Goal: Information Seeking & Learning: Check status

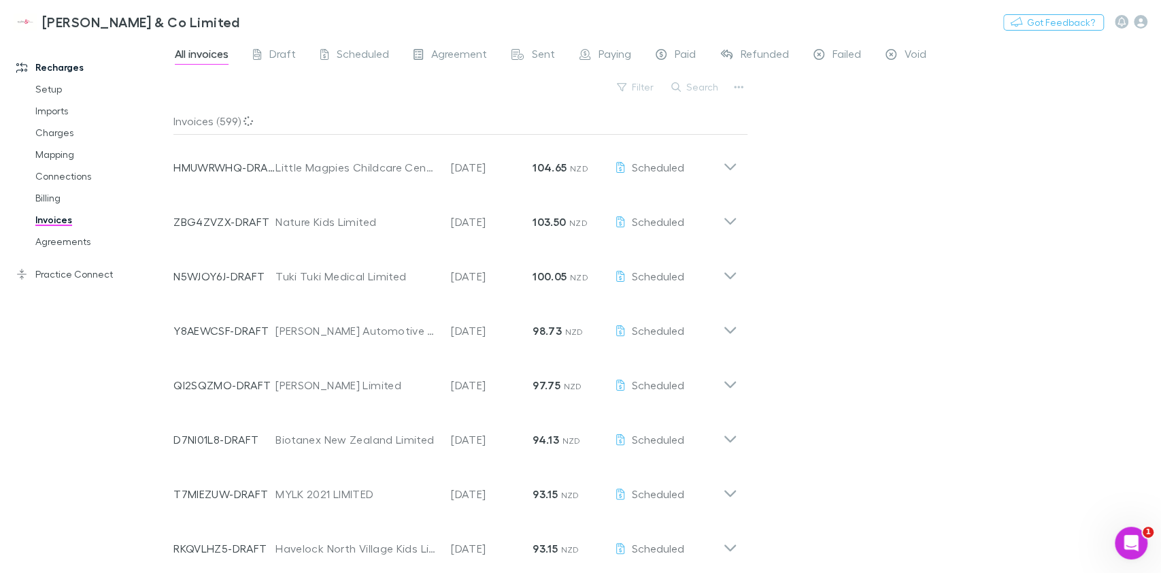
click at [683, 93] on button "Search" at bounding box center [695, 87] width 62 height 16
click at [669, 90] on input "text" at bounding box center [672, 87] width 68 height 19
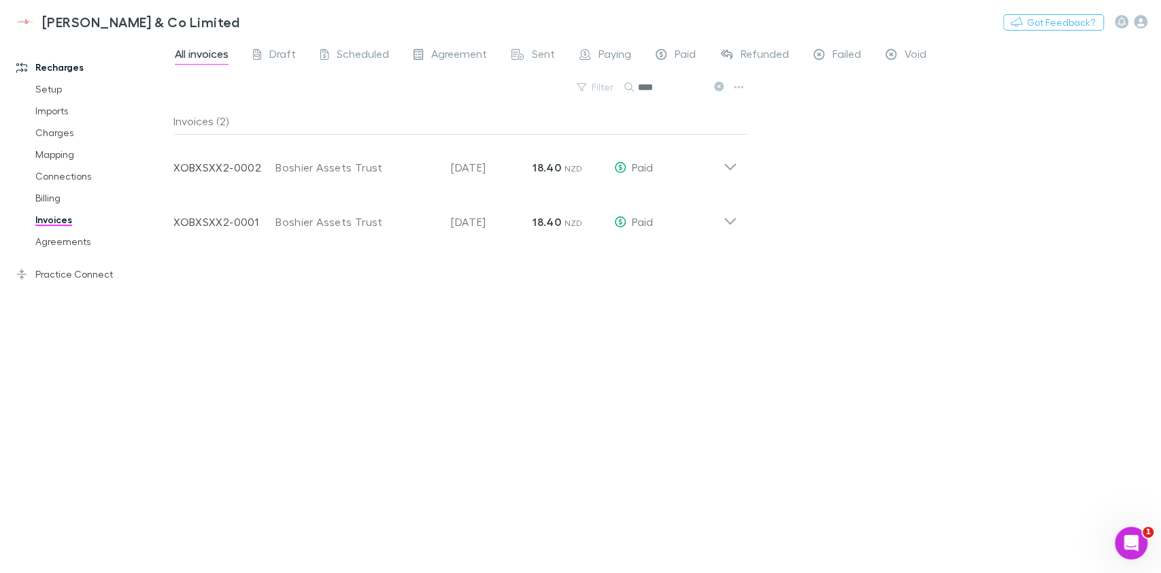
type input "****"
click at [731, 219] on icon at bounding box center [730, 216] width 14 height 27
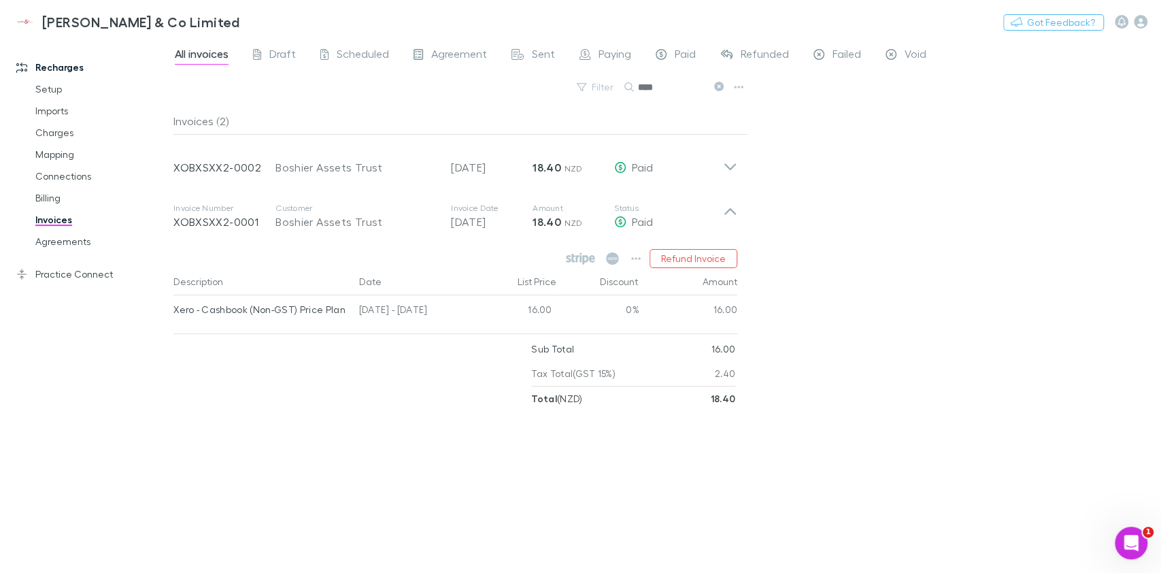
click at [735, 161] on icon at bounding box center [730, 161] width 14 height 27
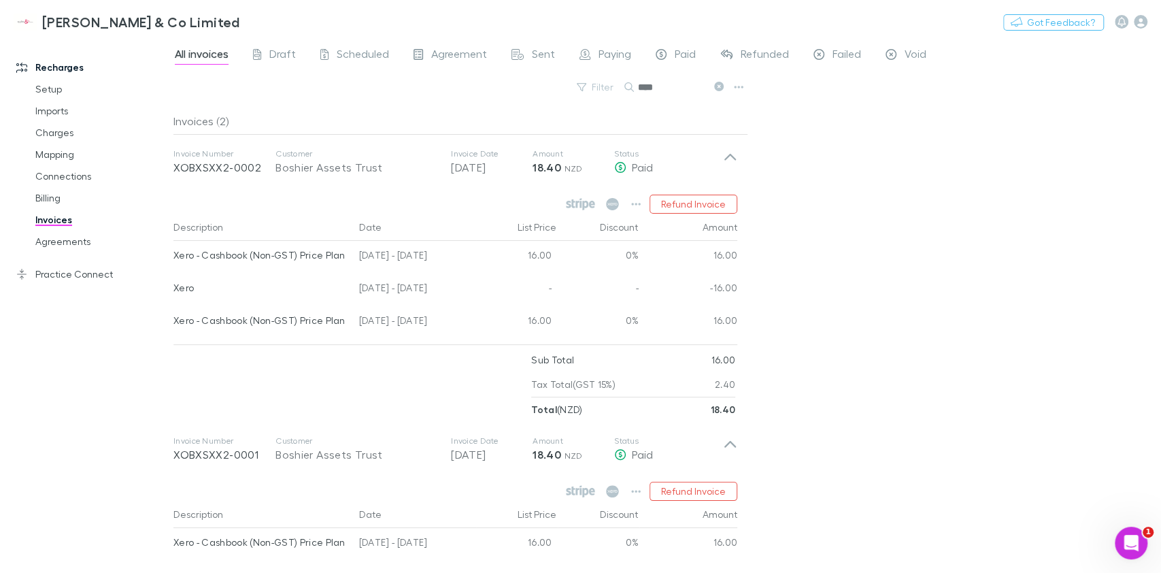
click at [932, 318] on div "All invoices Draft Scheduled Agreement Sent Paying Paid Refunded Failed Void Fi…" at bounding box center [667, 305] width 988 height 535
drag, startPoint x: 704, startPoint y: 291, endPoint x: 743, endPoint y: 292, distance: 39.5
click at [743, 292] on div "Description Date List Price Discount Amount Xero - Cashbook (Non-GST) Price Pla…" at bounding box center [460, 276] width 575 height 125
drag, startPoint x: 743, startPoint y: 292, endPoint x: 707, endPoint y: 290, distance: 36.8
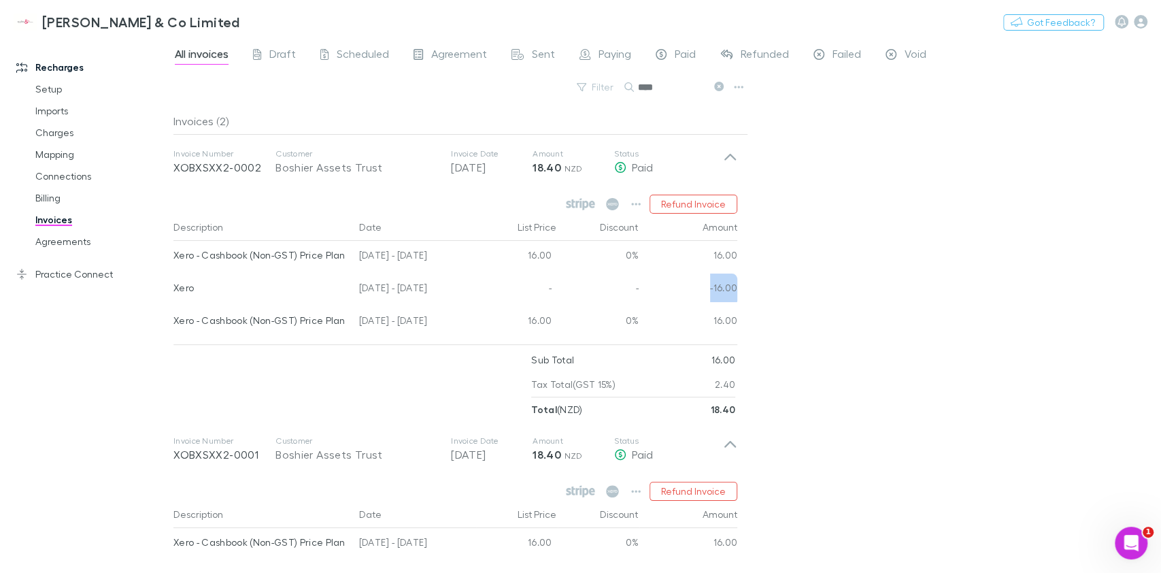
click at [707, 290] on div "Description Date List Price Discount Amount Xero - Cashbook (Non-GST) Price Pla…" at bounding box center [460, 276] width 575 height 125
click at [783, 307] on div "All invoices Draft Scheduled Agreement Sent Paying Paid Refunded Failed Void Fi…" at bounding box center [667, 305] width 988 height 535
drag, startPoint x: 405, startPoint y: 318, endPoint x: 437, endPoint y: 331, distance: 34.5
click at [437, 331] on div "[DATE] - [DATE]" at bounding box center [415, 322] width 122 height 33
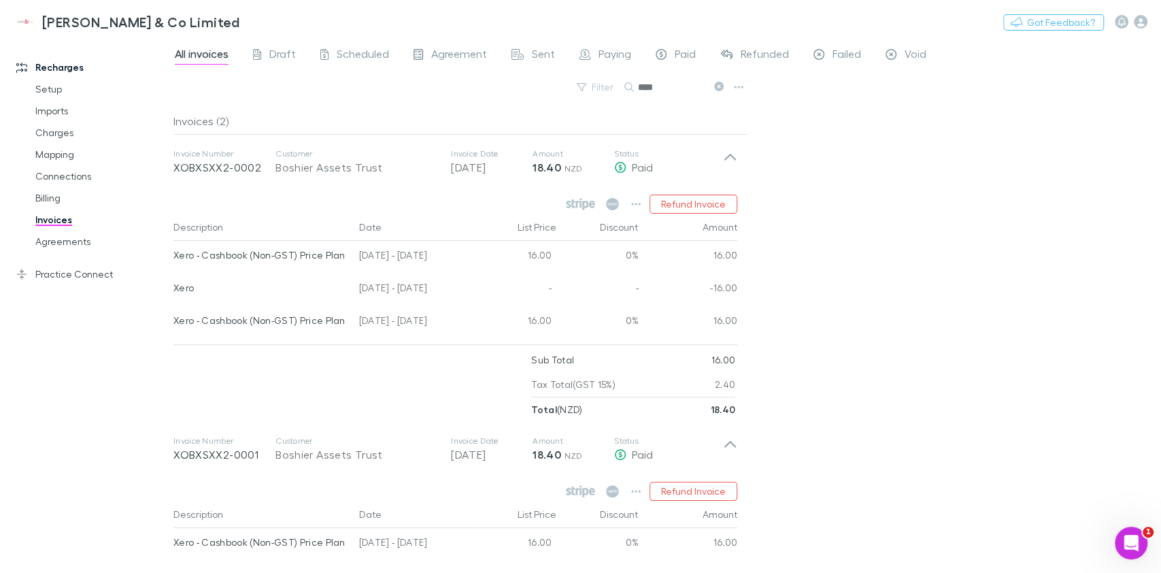
click at [150, 549] on div at bounding box center [86, 547] width 171 height 4
drag, startPoint x: 698, startPoint y: 286, endPoint x: 746, endPoint y: 288, distance: 48.4
click at [746, 288] on div "Description Date List Price Discount Amount Xero - Cashbook (Non-GST) Price Pla…" at bounding box center [460, 276] width 575 height 125
drag, startPoint x: 746, startPoint y: 288, endPoint x: 658, endPoint y: 293, distance: 87.9
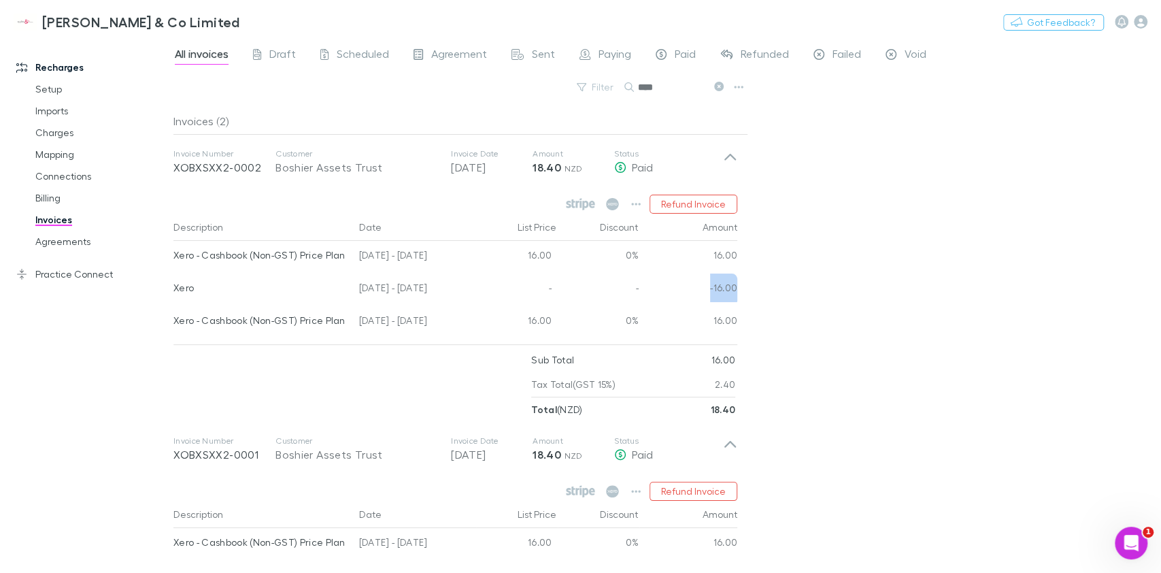
click at [658, 293] on div "Description Date List Price Discount Amount Xero - Cashbook (Non-GST) Price Pla…" at bounding box center [460, 276] width 575 height 125
click at [658, 293] on div "-16.00" at bounding box center [688, 289] width 99 height 33
click at [811, 292] on div "All invoices Draft Scheduled Agreement Sent Paying Paid Refunded Failed Void Fi…" at bounding box center [667, 305] width 988 height 535
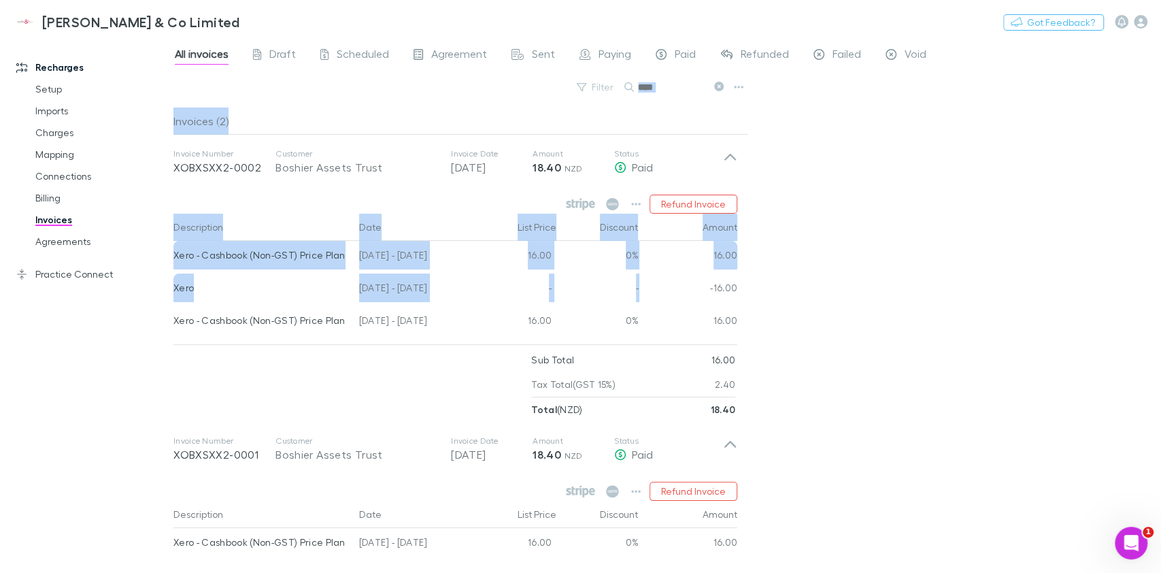
drag, startPoint x: 172, startPoint y: 288, endPoint x: 658, endPoint y: 301, distance: 486.5
click at [658, 301] on div "Recharges Setup Imports Charges Mapping Connections Billing Invoices Agreements…" at bounding box center [580, 305] width 1161 height 535
click at [658, 301] on div "-16.00" at bounding box center [688, 289] width 99 height 33
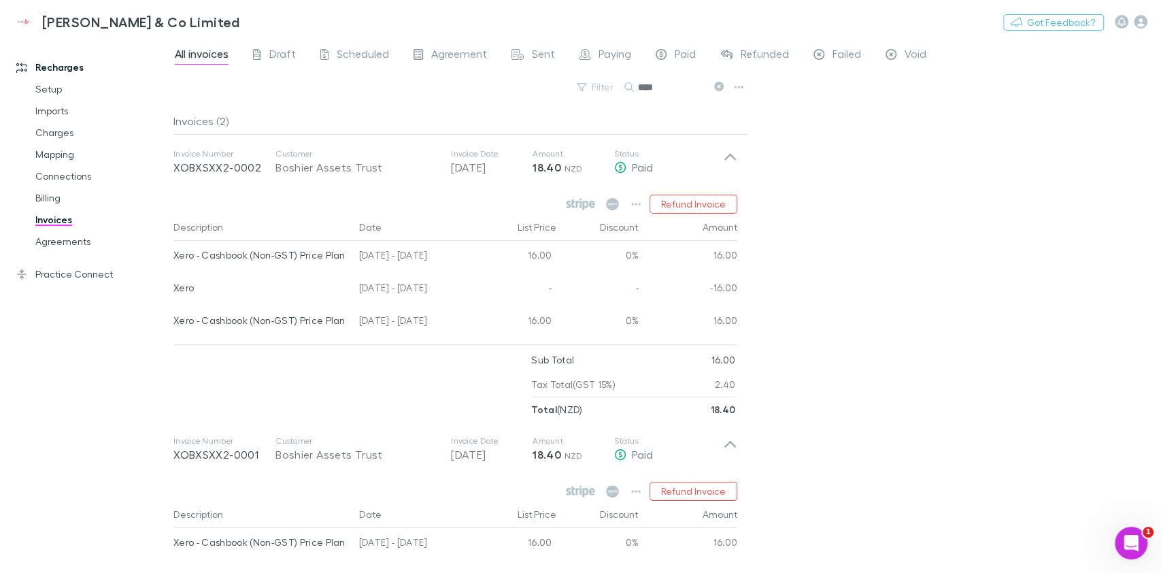
drag, startPoint x: 841, startPoint y: 330, endPoint x: 908, endPoint y: 323, distance: 67.7
click at [908, 323] on div "All invoices Draft Scheduled Agreement Sent Paying Paid Refunded Failed Void Fi…" at bounding box center [667, 305] width 988 height 535
drag, startPoint x: 890, startPoint y: 382, endPoint x: 911, endPoint y: 399, distance: 27.1
click at [911, 399] on div "All invoices Draft Scheduled Agreement Sent Paying Paid Refunded Failed Void Fi…" at bounding box center [667, 305] width 988 height 535
drag, startPoint x: 397, startPoint y: 318, endPoint x: 789, endPoint y: 328, distance: 391.9
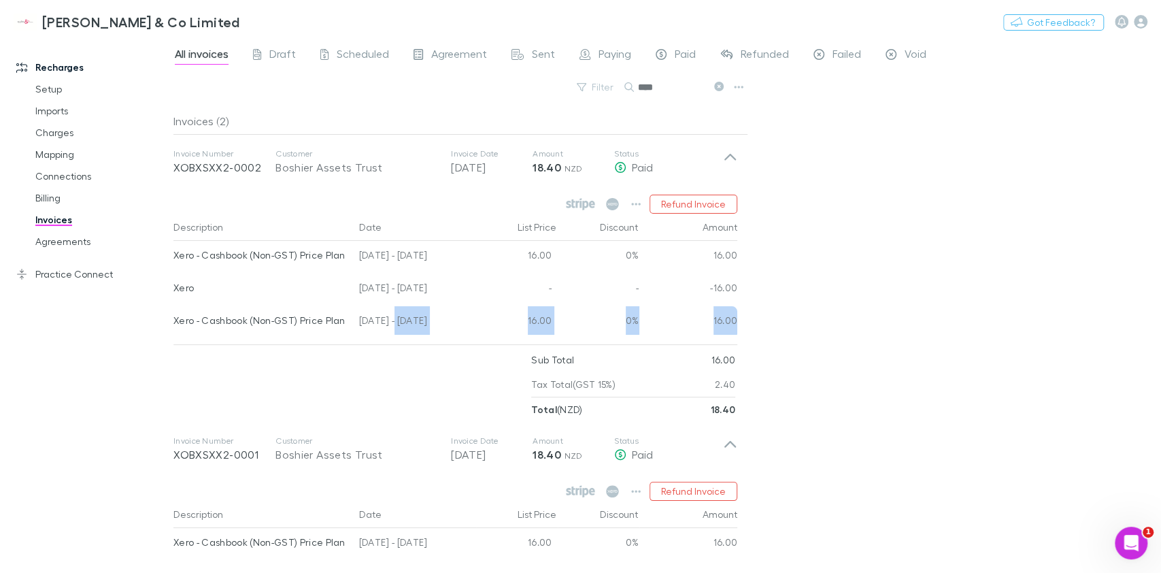
click at [789, 328] on div "All invoices Draft Scheduled Agreement Sent Paying Paid Refunded Failed Void Fi…" at bounding box center [667, 305] width 988 height 535
click at [843, 339] on div "All invoices Draft Scheduled Agreement Sent Paying Paid Refunded Failed Void Fi…" at bounding box center [667, 305] width 988 height 535
click at [65, 217] on link "Invoices" at bounding box center [103, 220] width 163 height 22
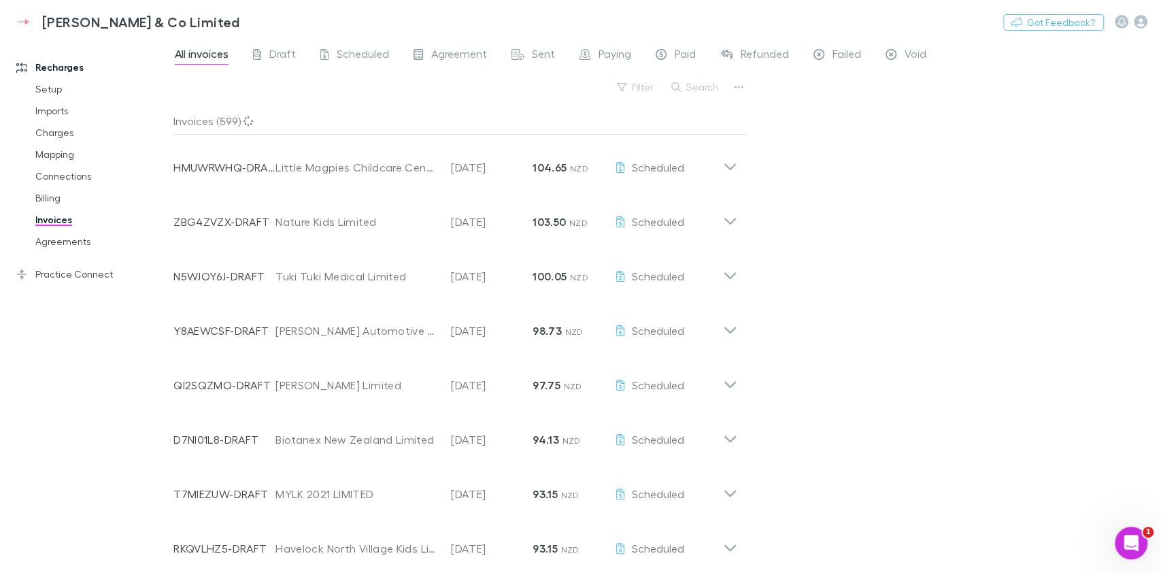
click at [735, 166] on icon at bounding box center [730, 161] width 14 height 27
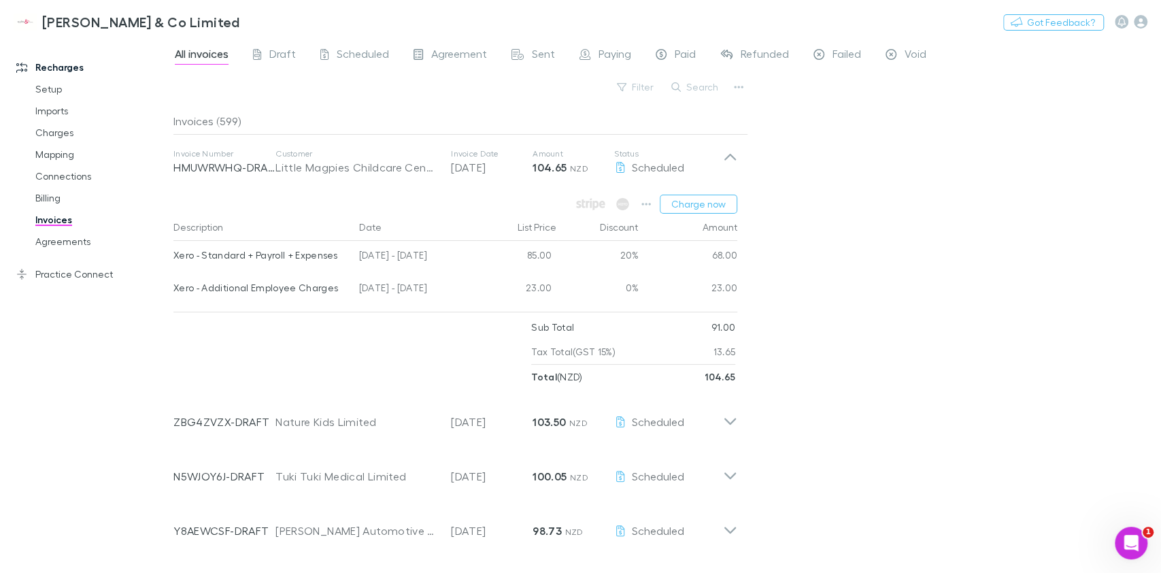
click at [732, 166] on icon at bounding box center [730, 161] width 14 height 27
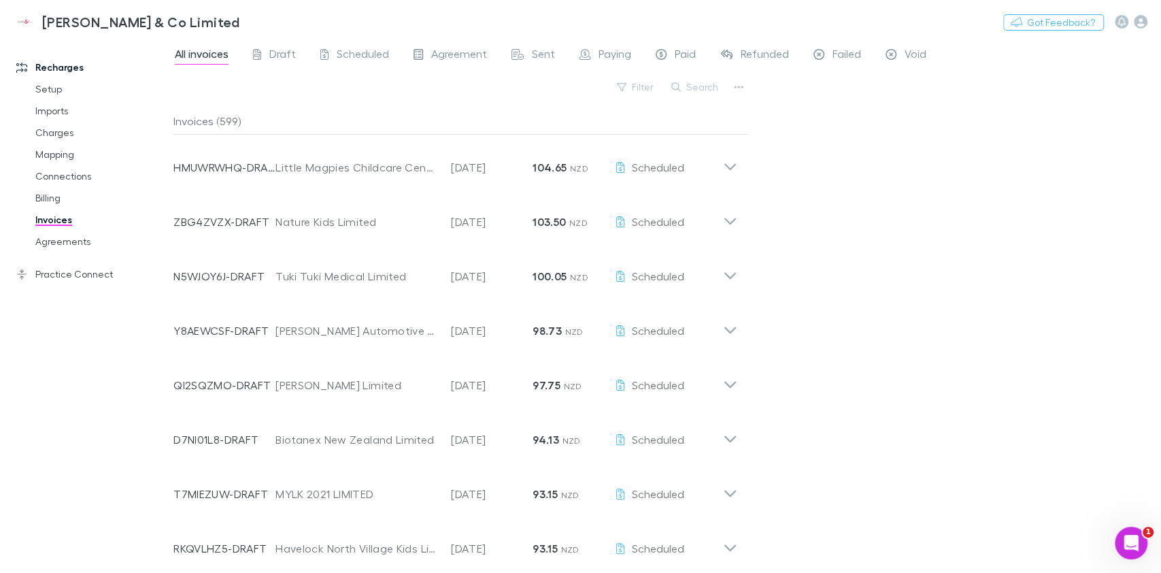
click at [735, 216] on icon at bounding box center [730, 216] width 14 height 27
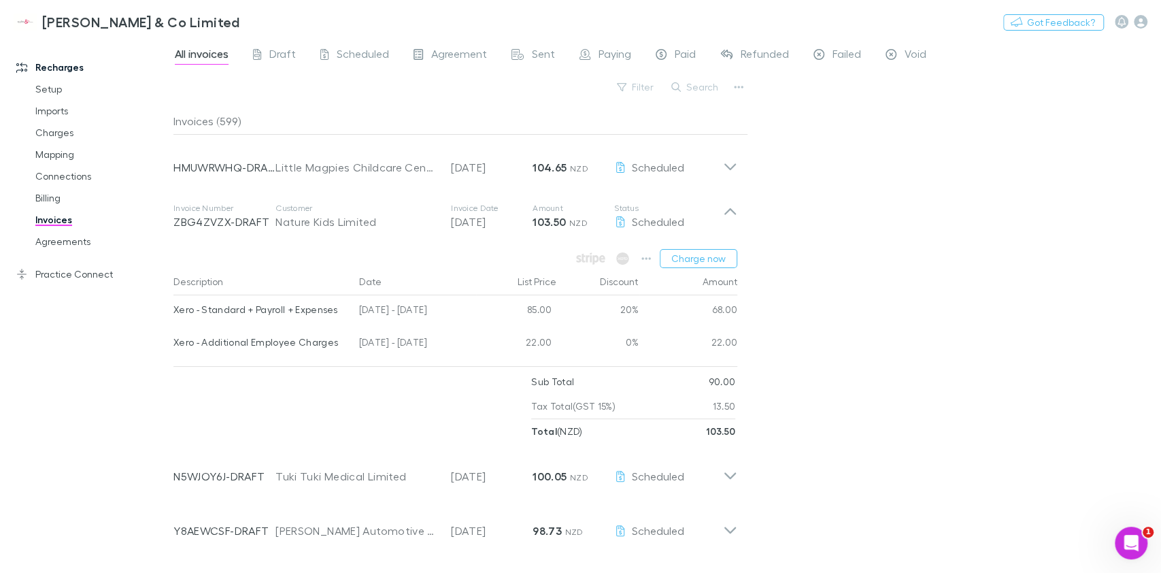
drag, startPoint x: 735, startPoint y: 216, endPoint x: 718, endPoint y: 215, distance: 17.1
click at [718, 215] on div "Scheduled" at bounding box center [668, 222] width 109 height 16
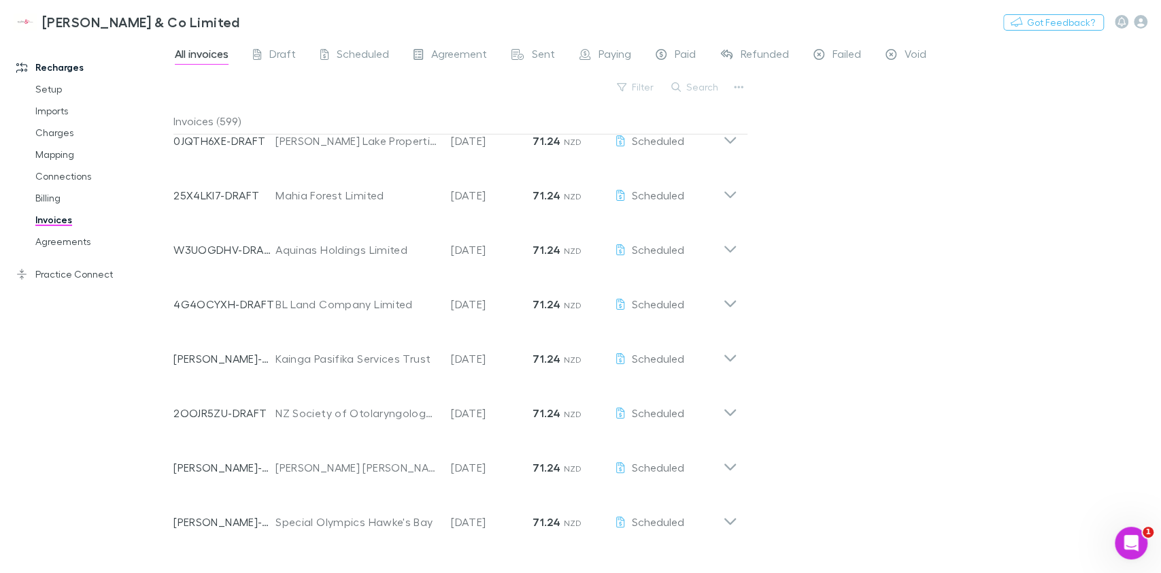
scroll to position [2321, 0]
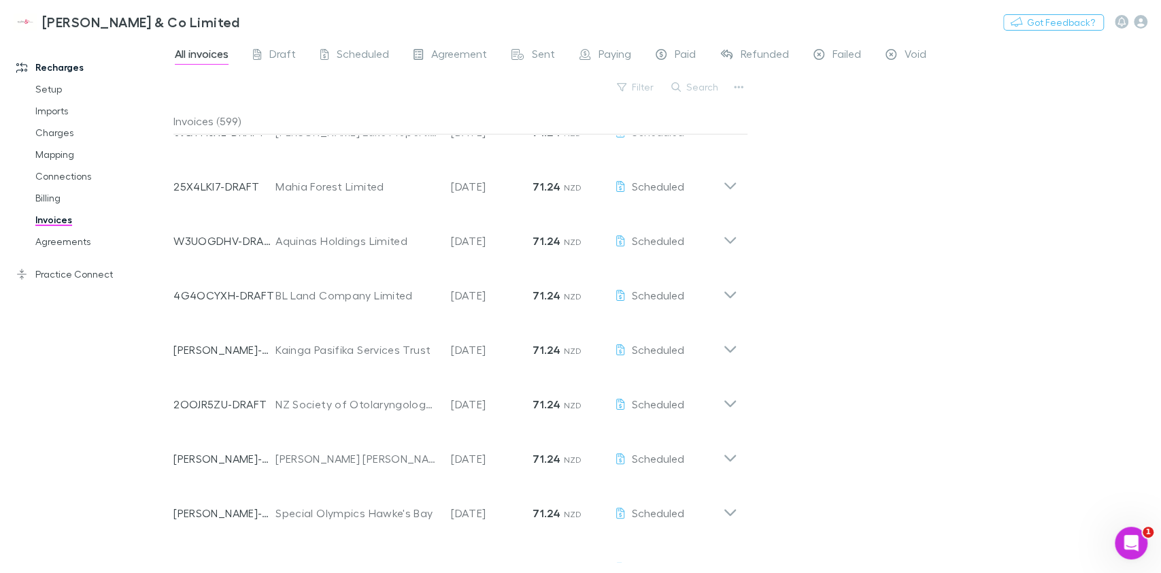
click at [608, 54] on span "Paying" at bounding box center [614, 56] width 33 height 18
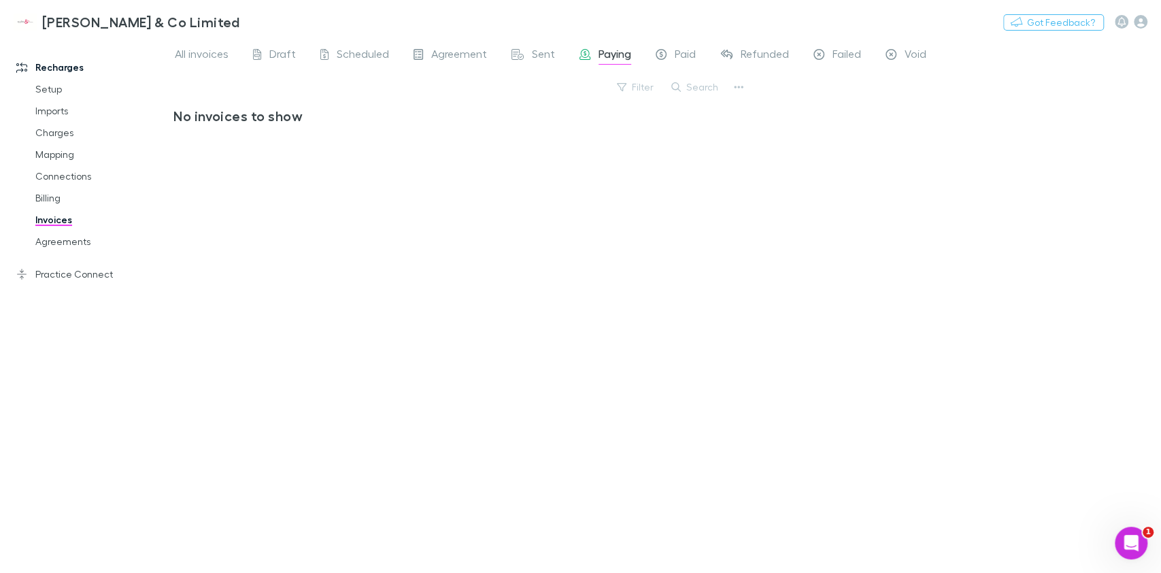
click at [666, 61] on div "Paid" at bounding box center [676, 56] width 40 height 18
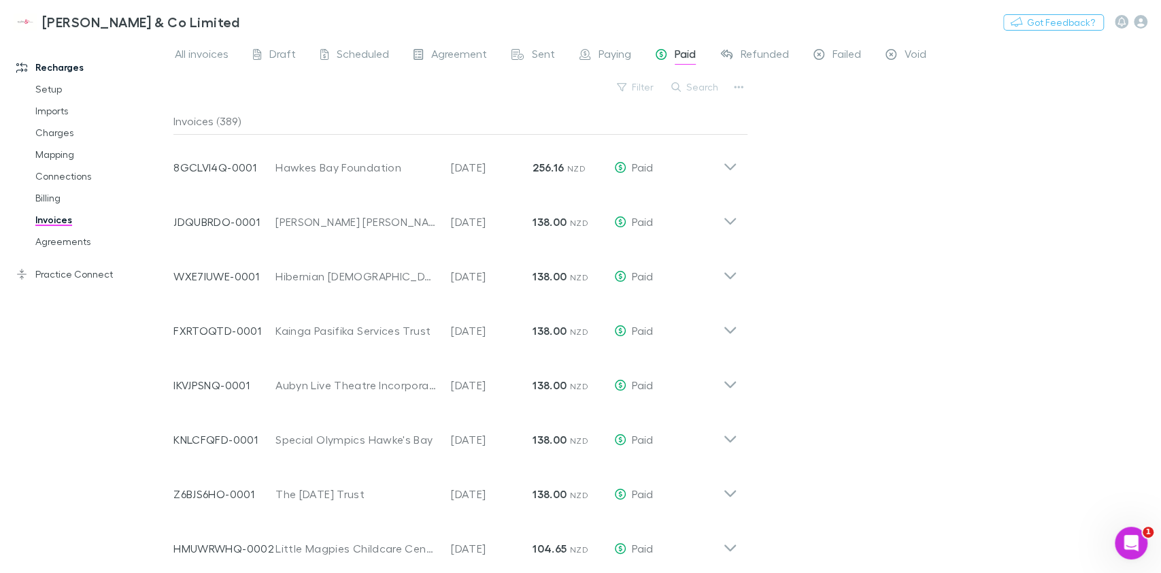
click at [729, 167] on icon at bounding box center [730, 166] width 12 height 7
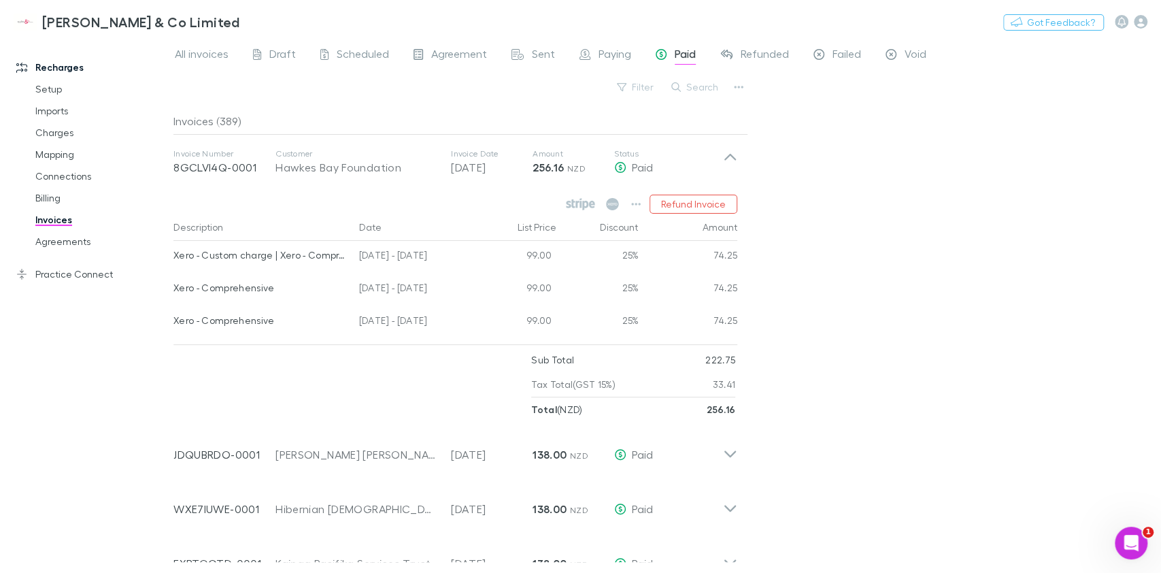
click at [729, 167] on icon at bounding box center [730, 161] width 14 height 27
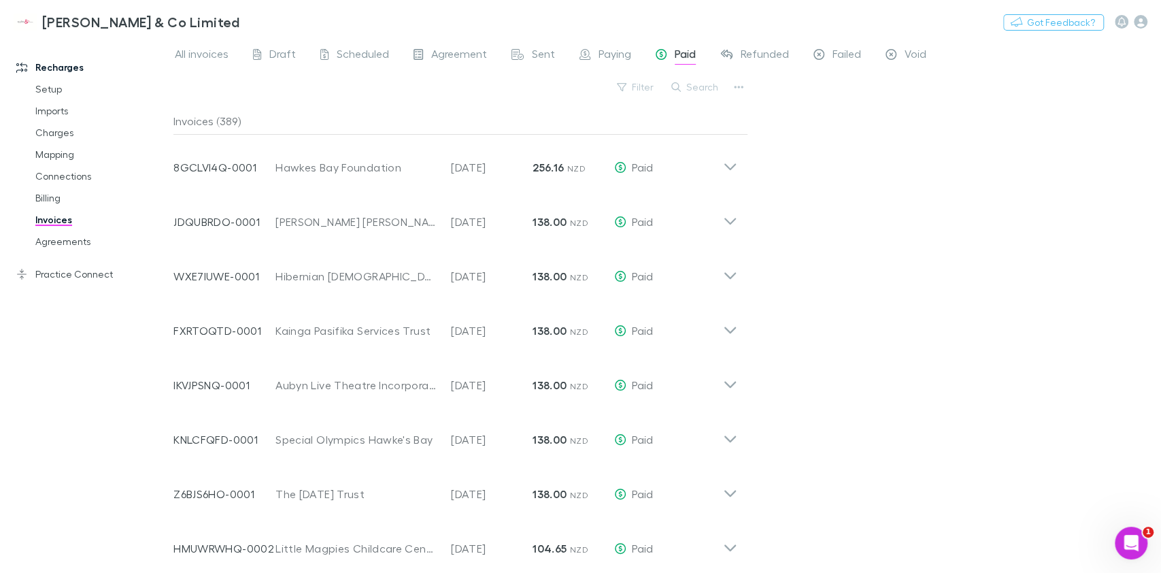
click at [732, 222] on icon at bounding box center [730, 221] width 12 height 7
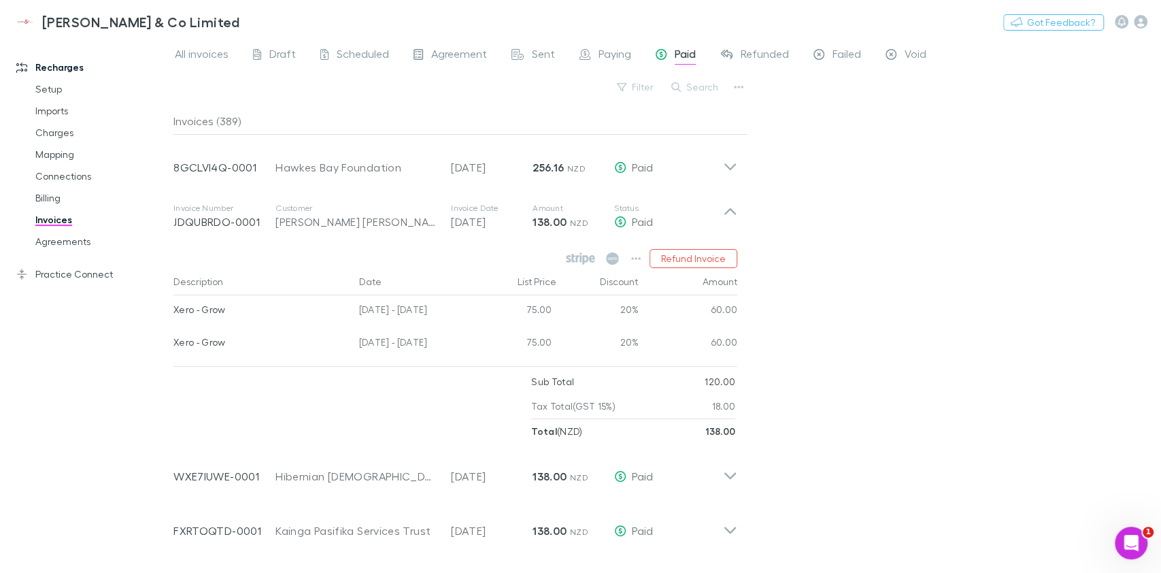
click at [734, 222] on icon at bounding box center [730, 216] width 14 height 27
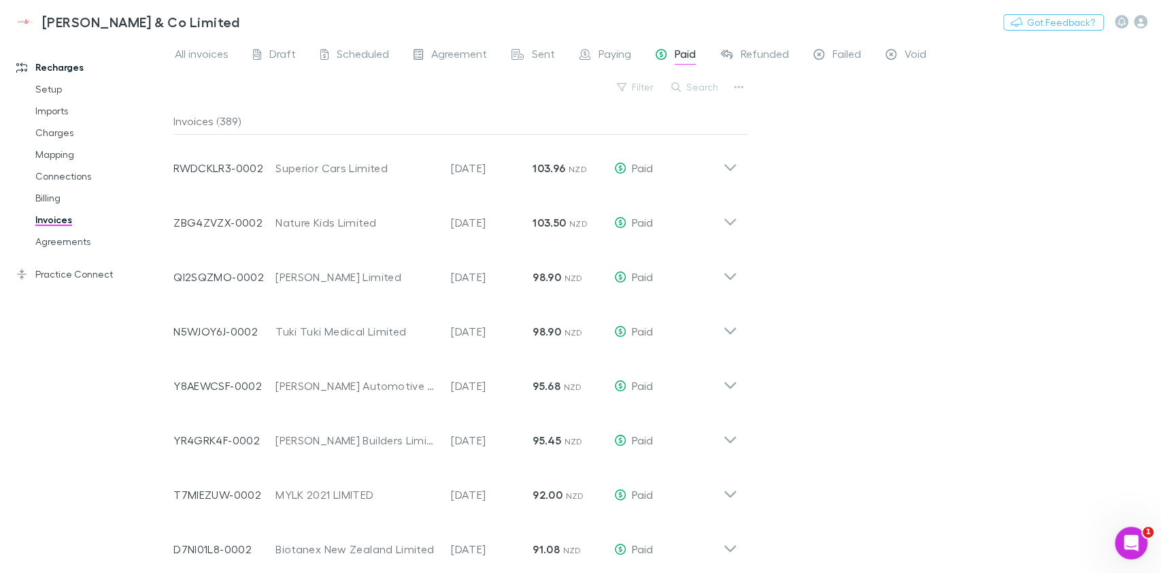
scroll to position [435, 0]
click at [730, 338] on icon at bounding box center [730, 324] width 14 height 27
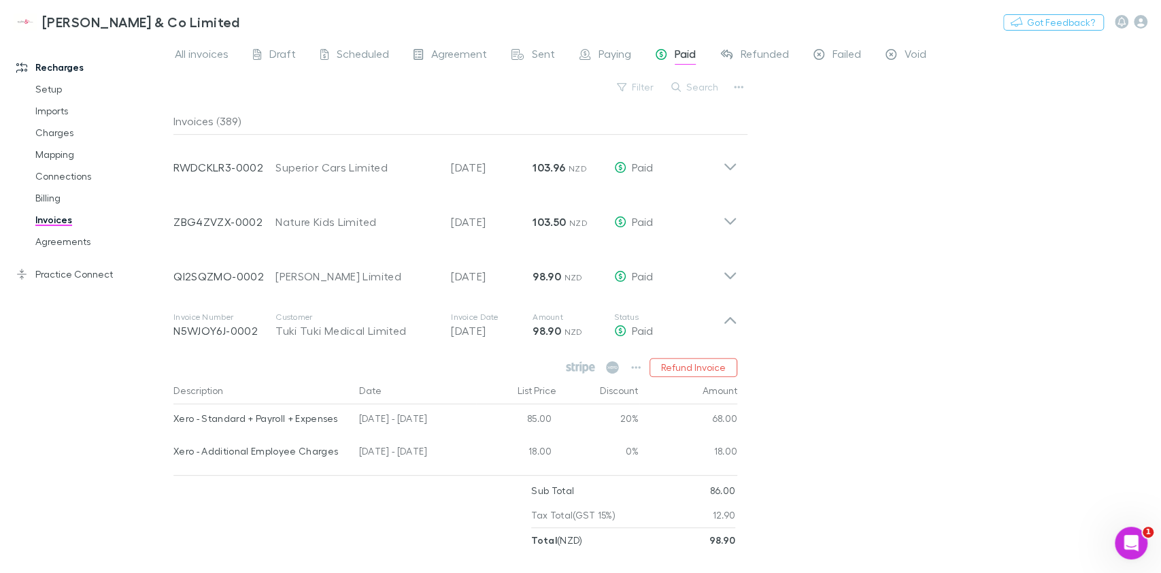
click at [730, 338] on icon at bounding box center [730, 324] width 14 height 27
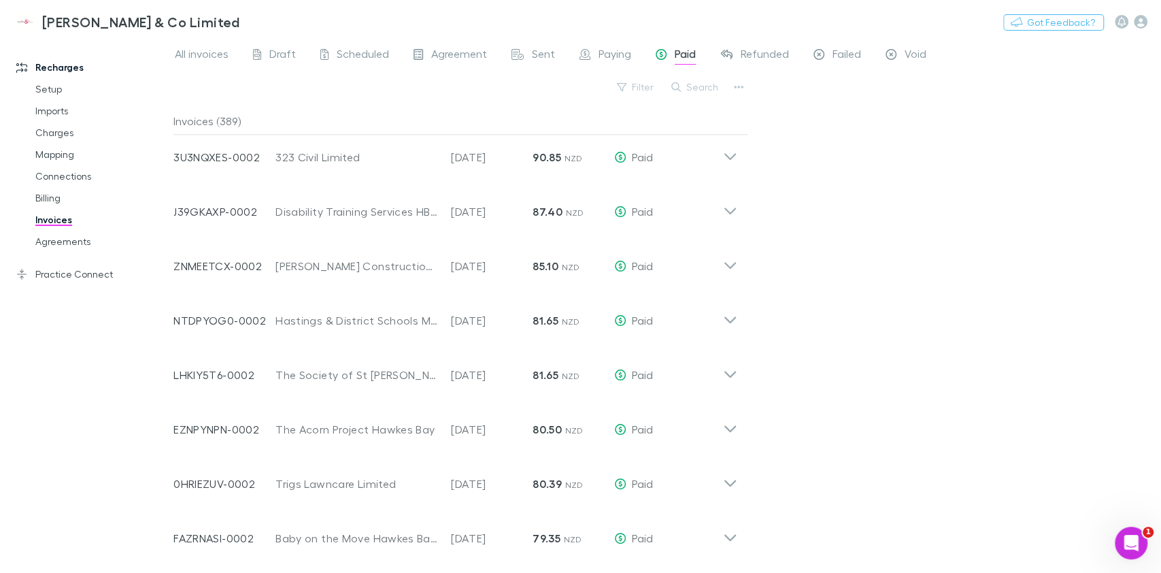
scroll to position [992, 0]
click at [727, 375] on icon at bounding box center [730, 367] width 14 height 27
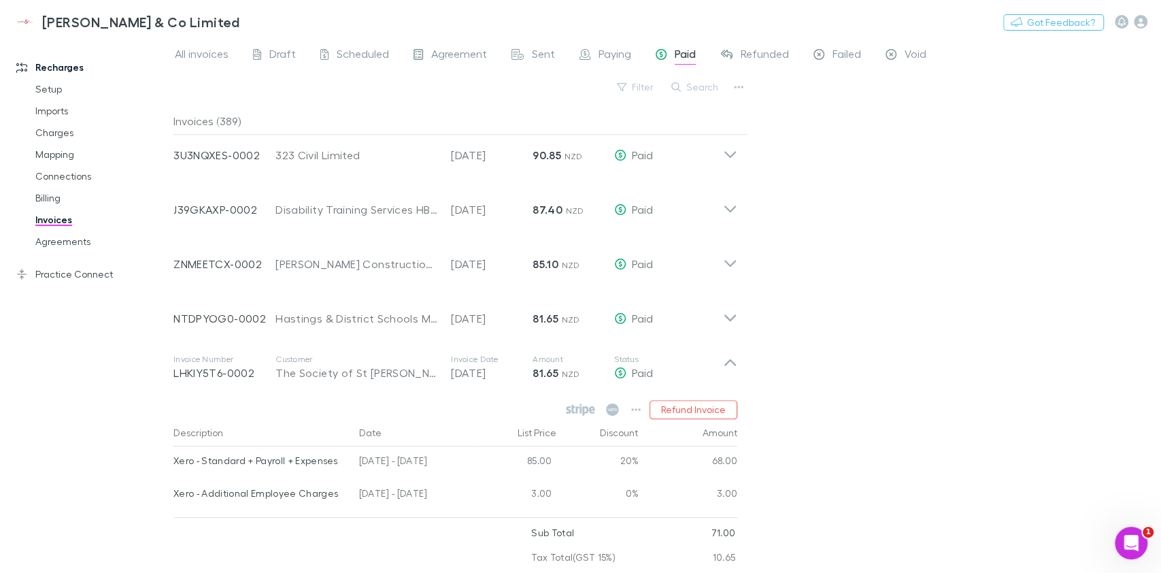
click at [727, 375] on icon at bounding box center [730, 367] width 14 height 27
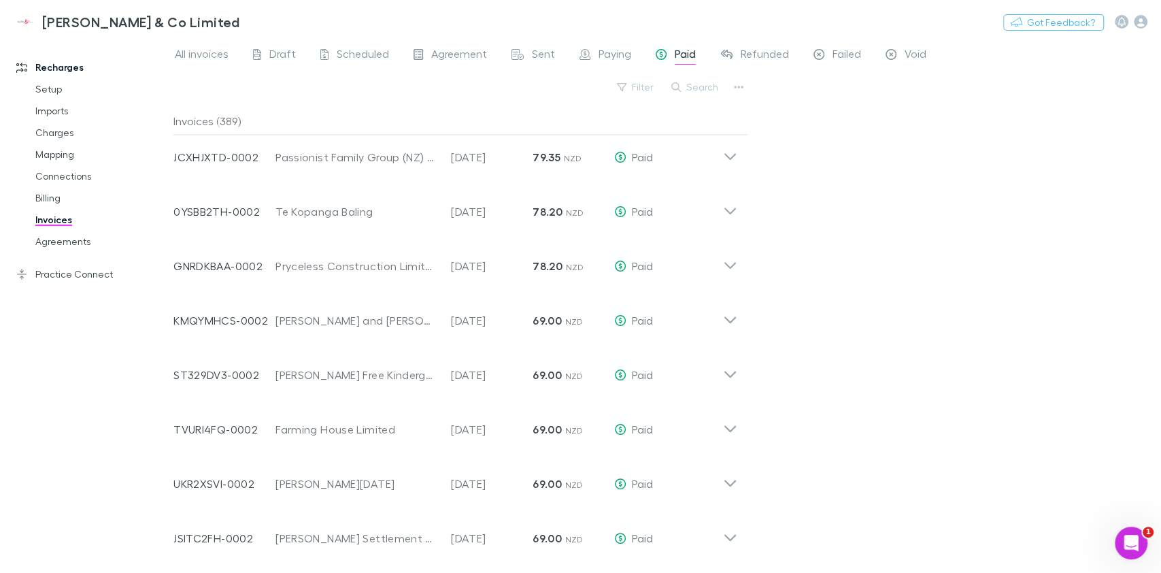
scroll to position [1480, 0]
click at [732, 413] on icon at bounding box center [730, 422] width 14 height 27
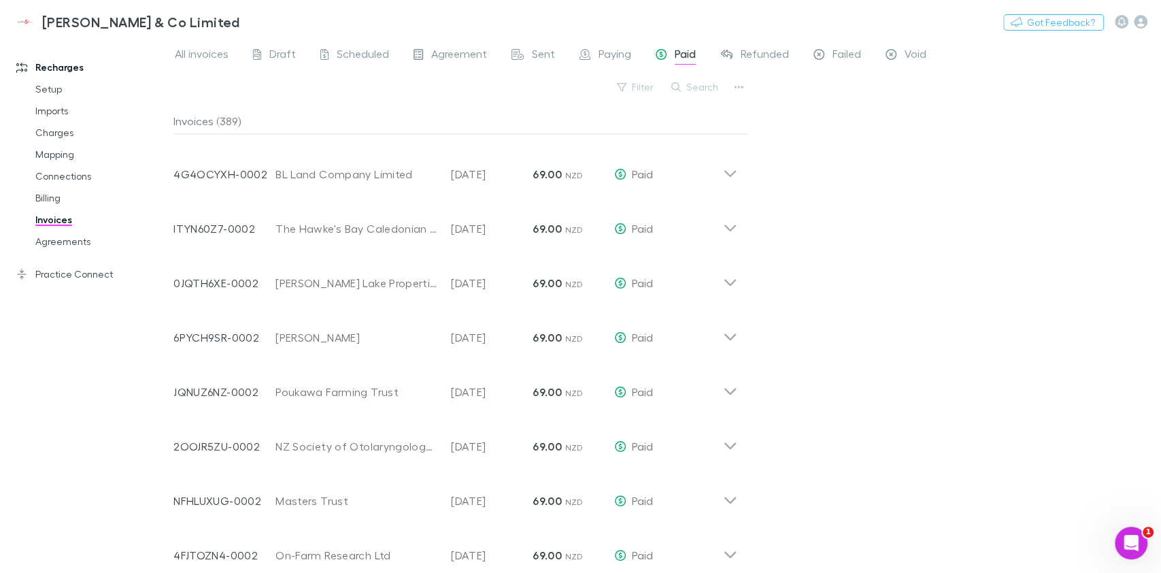
scroll to position [2123, 0]
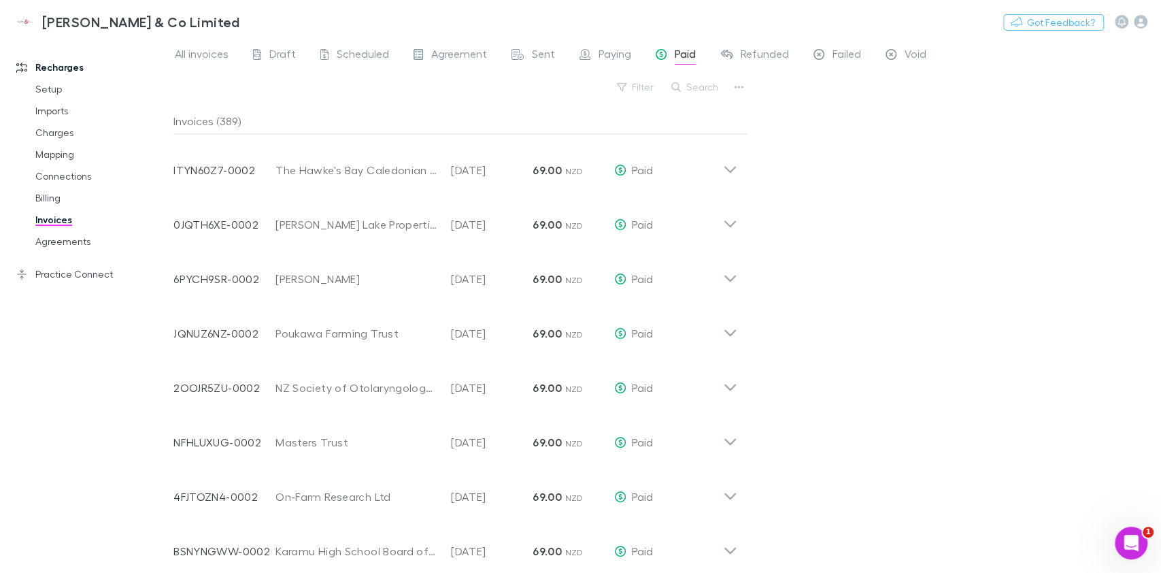
click at [732, 284] on icon at bounding box center [730, 273] width 14 height 27
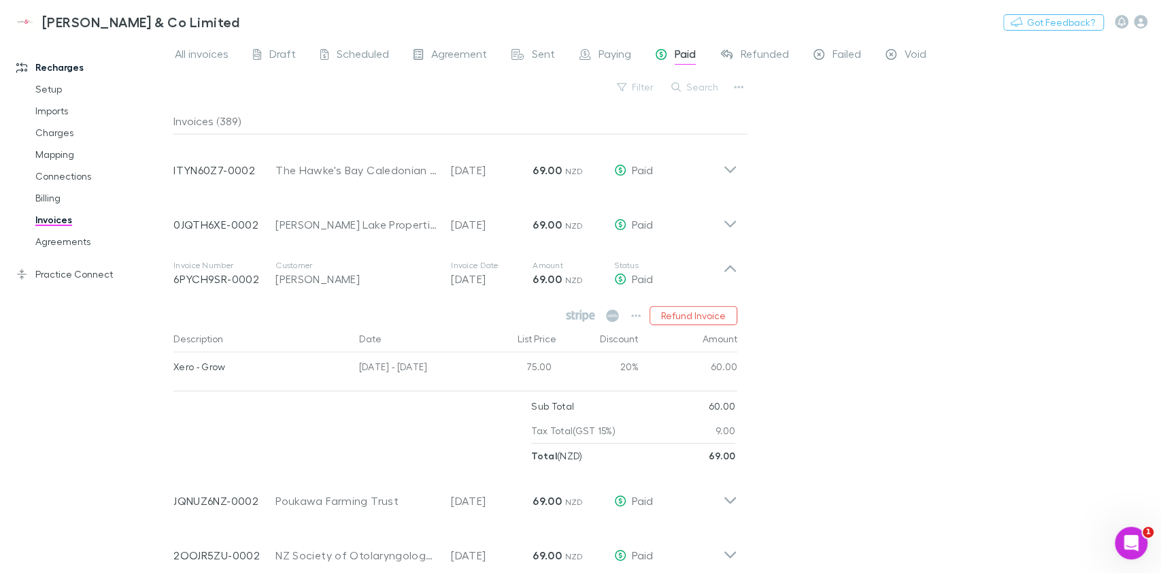
click at [732, 284] on icon at bounding box center [730, 273] width 14 height 27
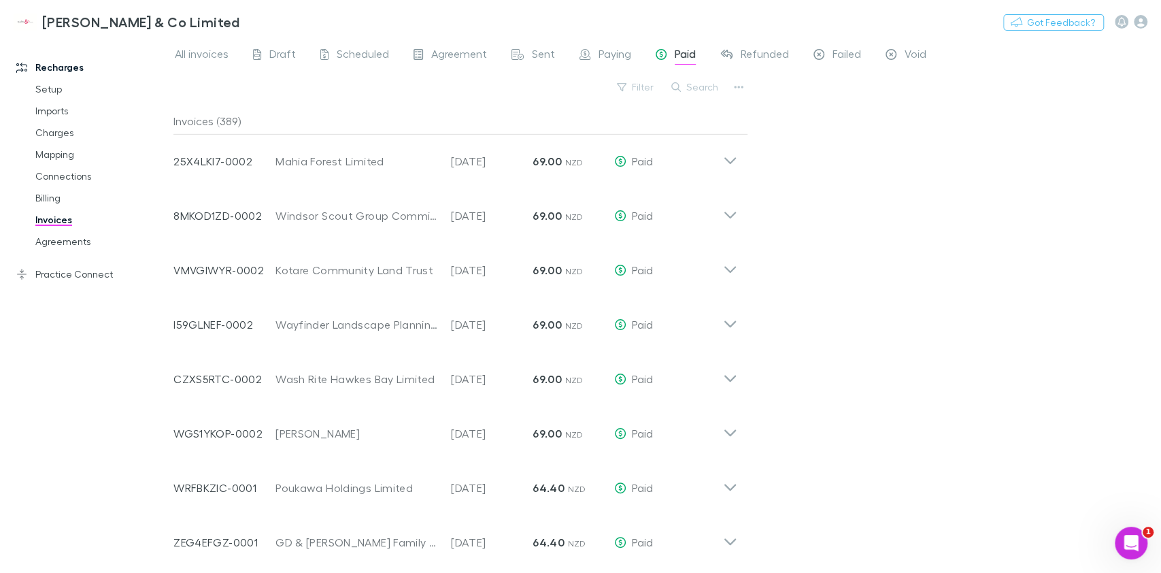
scroll to position [2934, 0]
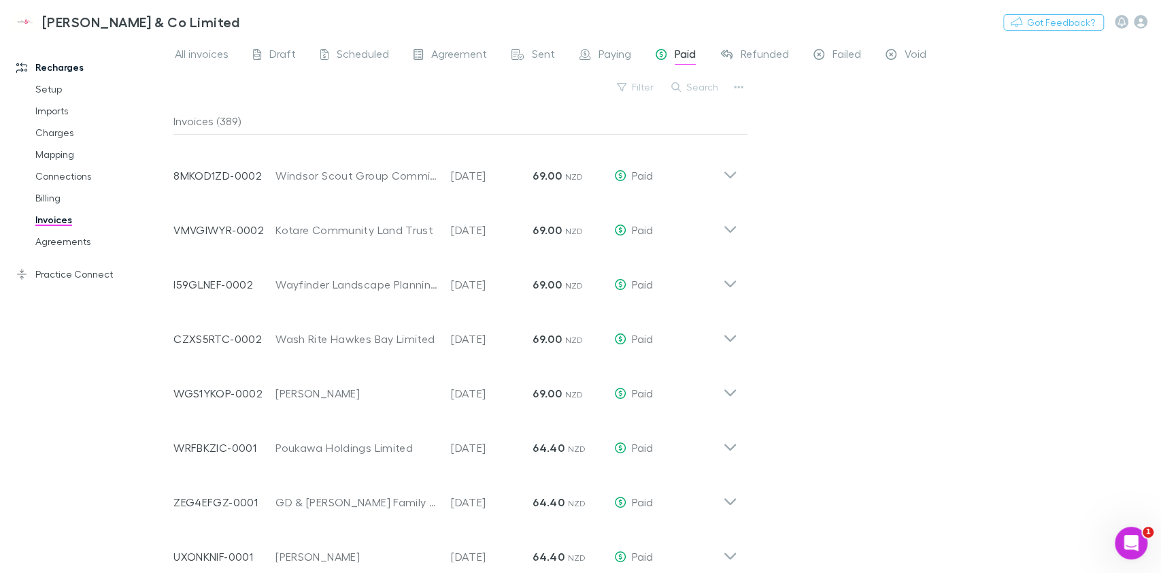
click at [82, 248] on link "Agreements" at bounding box center [103, 242] width 163 height 22
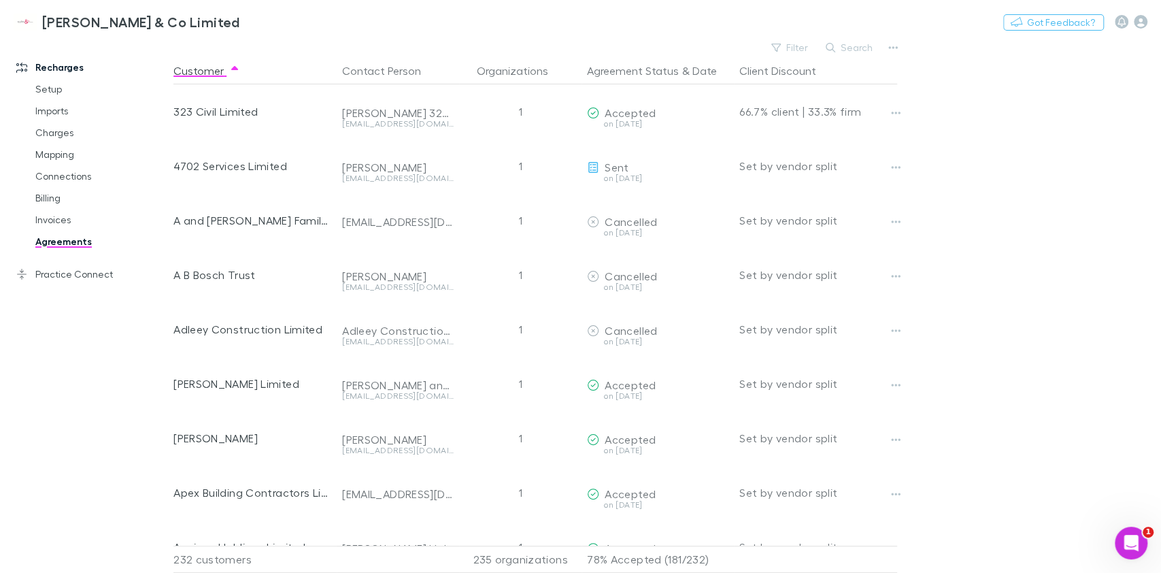
click at [848, 52] on button "Search" at bounding box center [850, 47] width 62 height 16
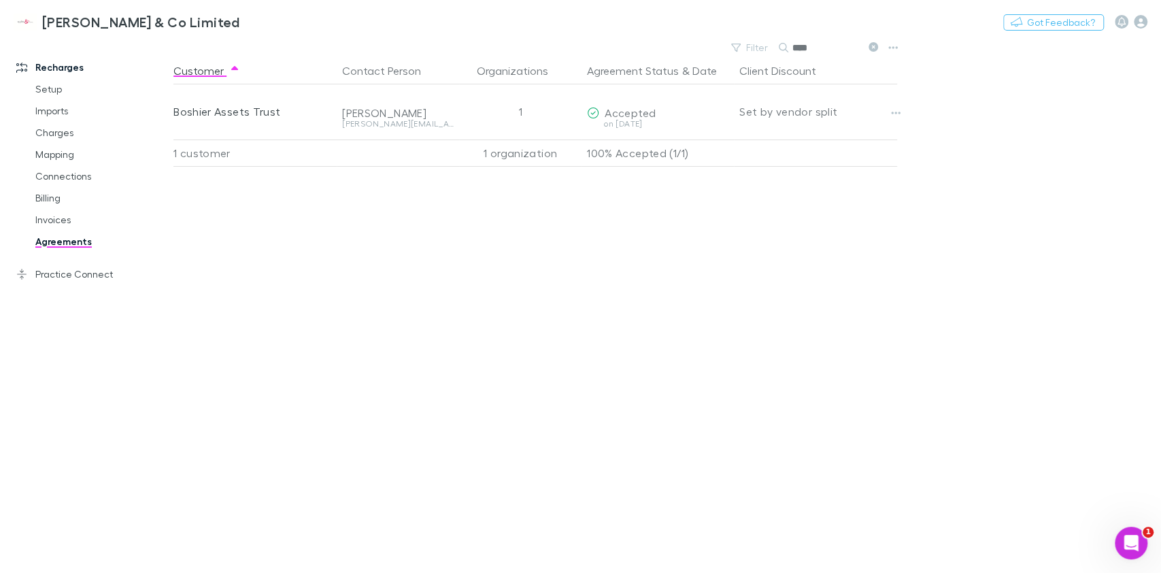
type input "****"
click at [71, 216] on link "Invoices" at bounding box center [103, 220] width 163 height 22
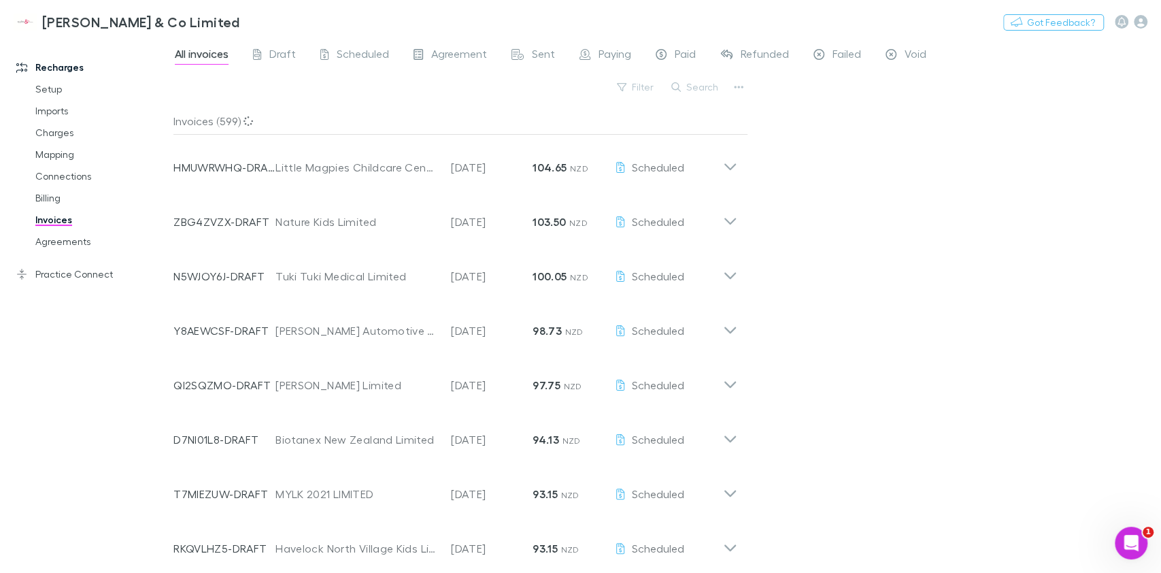
click at [712, 95] on button "Search" at bounding box center [695, 87] width 62 height 16
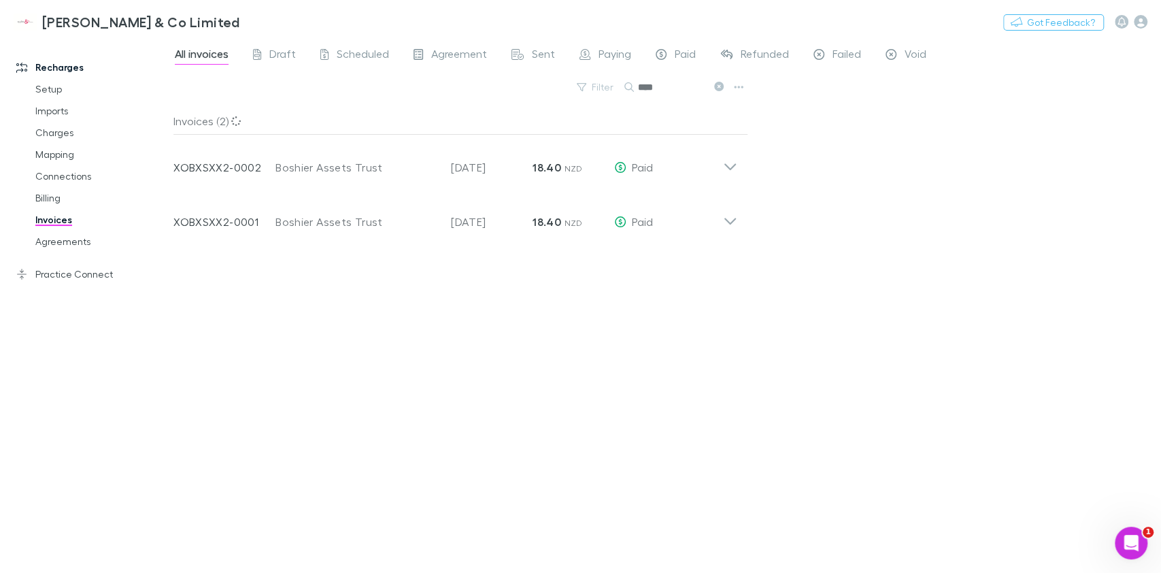
type input "****"
click at [750, 222] on div "All invoices Draft Scheduled Agreement Sent Paying Paid Refunded Failed Void Fi…" at bounding box center [667, 305] width 988 height 535
click at [724, 225] on icon at bounding box center [730, 216] width 14 height 27
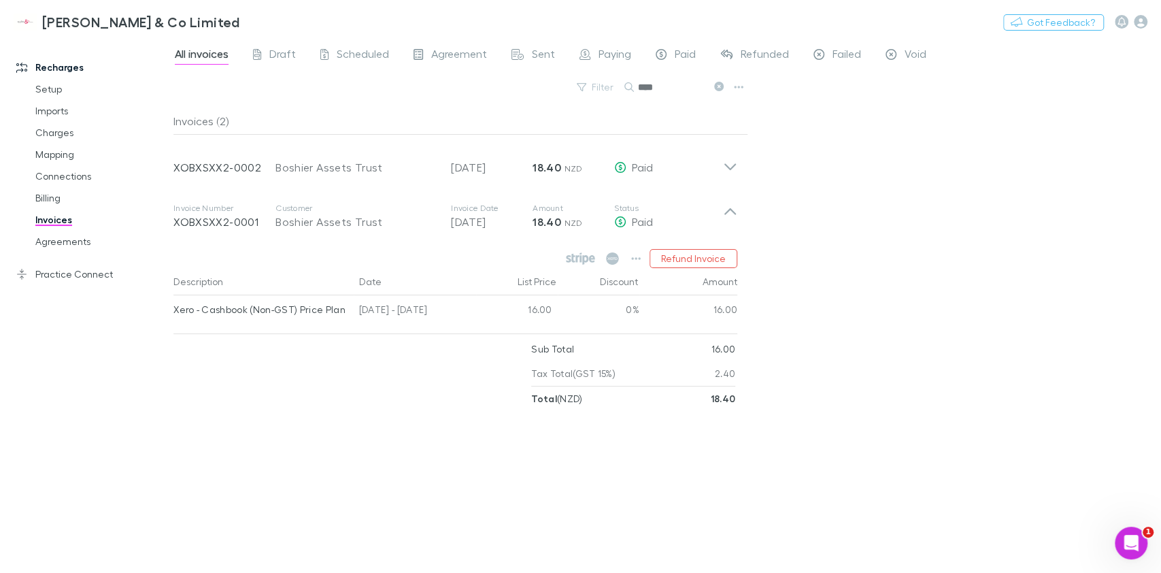
click at [735, 165] on icon at bounding box center [730, 166] width 12 height 7
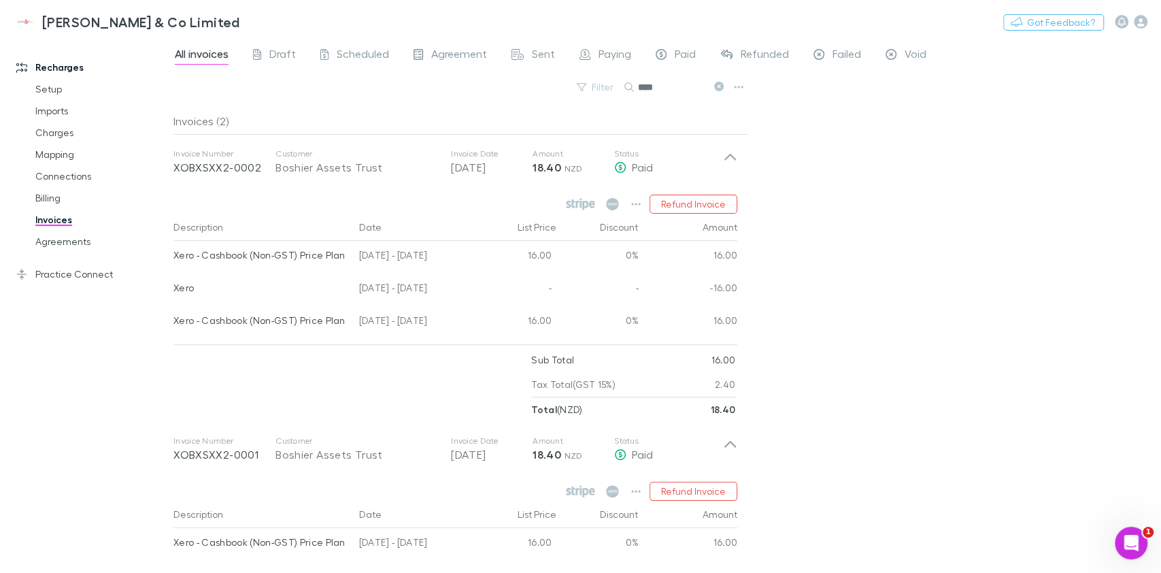
click at [815, 243] on div "All invoices Draft Scheduled Agreement Sent Paying Paid Refunded Failed Void Fi…" at bounding box center [667, 305] width 988 height 535
click at [788, 294] on div "All invoices Draft Scheduled Agreement Sent Paying Paid Refunded Failed Void Fi…" at bounding box center [667, 305] width 988 height 535
click at [827, 256] on div "All invoices Draft Scheduled Agreement Sent Paying Paid Refunded Failed Void Fi…" at bounding box center [667, 305] width 988 height 535
click at [916, 282] on div "All invoices Draft Scheduled Agreement Sent Paying Paid Refunded Failed Void Fi…" at bounding box center [667, 305] width 988 height 535
